Goal: Task Accomplishment & Management: Use online tool/utility

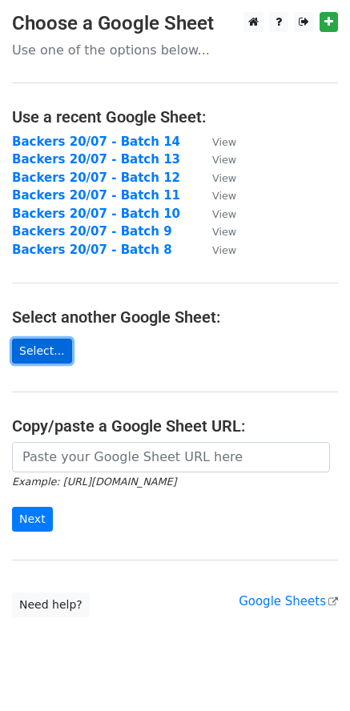
click at [47, 353] on link "Select..." at bounding box center [42, 351] width 60 height 25
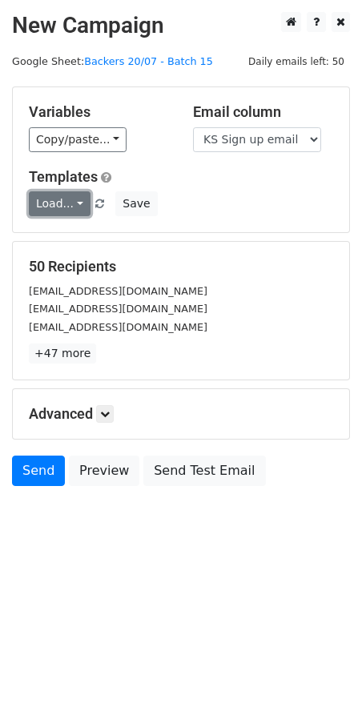
click at [63, 203] on link "Load..." at bounding box center [60, 203] width 62 height 25
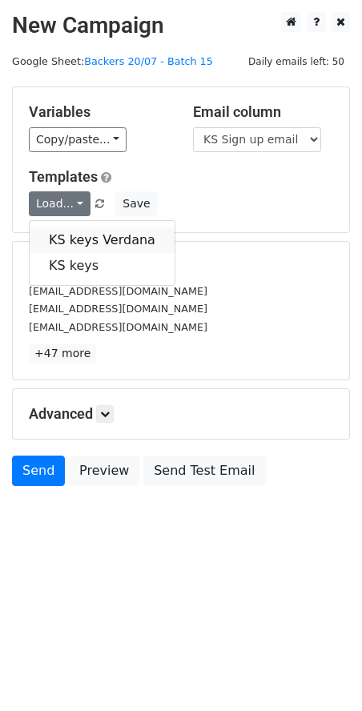
click at [98, 244] on link "KS keys Verdana" at bounding box center [102, 240] width 145 height 26
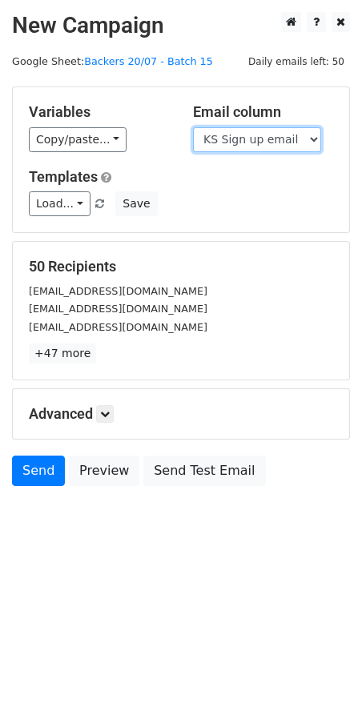
click at [270, 138] on select "Scheduled Backer Number Backer UID Backer Name KS Sign up email Reward Title Bi…" at bounding box center [257, 139] width 128 height 25
select select "Email"
click at [193, 127] on select "Scheduled Backer Number Backer UID Backer Name KS Sign up email Reward Title Bi…" at bounding box center [257, 139] width 128 height 25
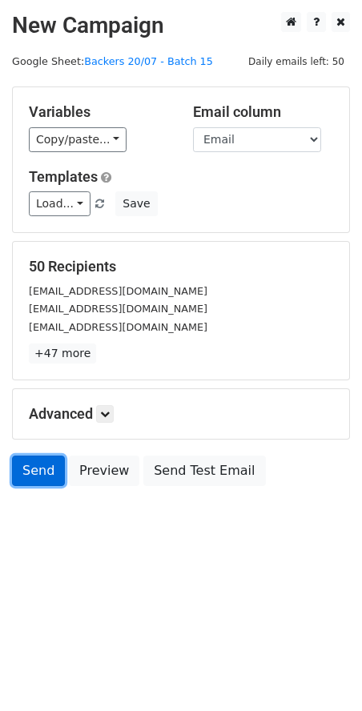
click at [46, 475] on link "Send" at bounding box center [38, 470] width 53 height 30
